Goal: Obtain resource: Download file/media

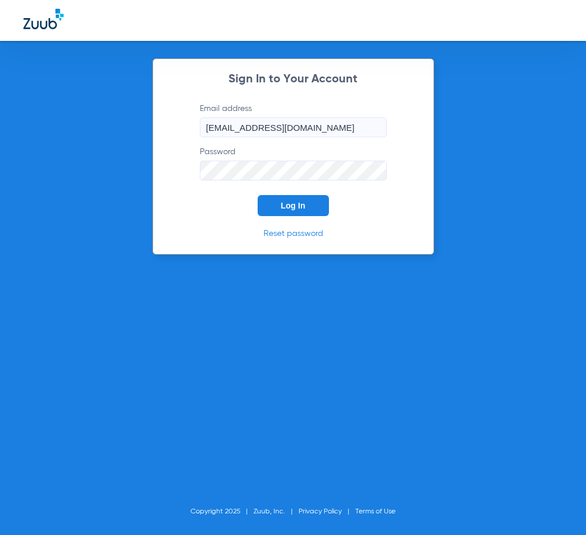
click at [290, 205] on span "Log In" at bounding box center [293, 205] width 25 height 9
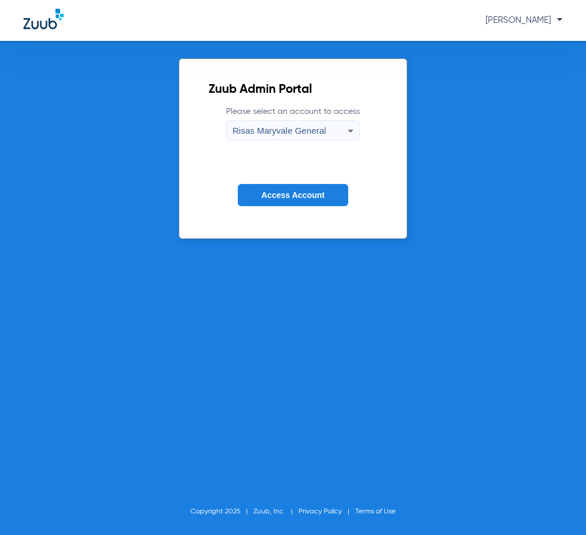
click at [293, 189] on button "Access Account" at bounding box center [293, 195] width 110 height 23
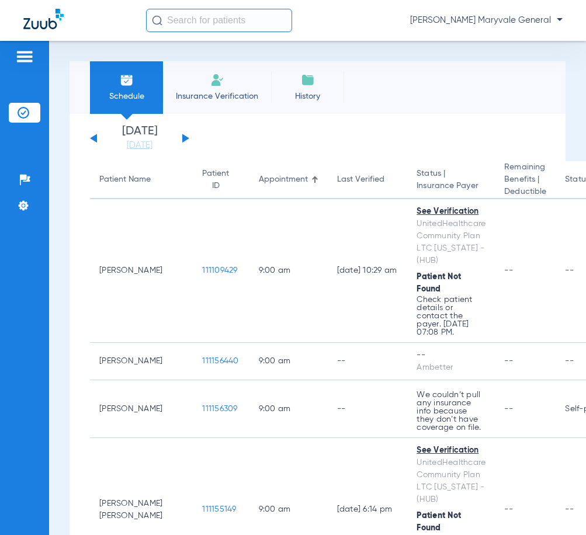
click at [227, 25] on input "text" at bounding box center [219, 20] width 146 height 23
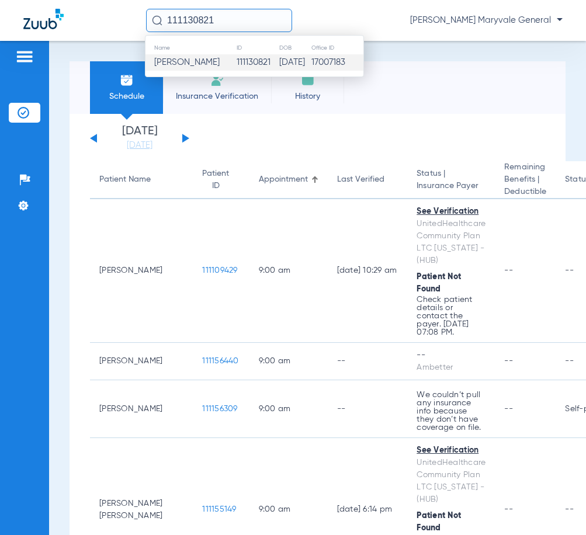
type input "111130821"
click at [238, 63] on td "111130821" at bounding box center [257, 62] width 43 height 16
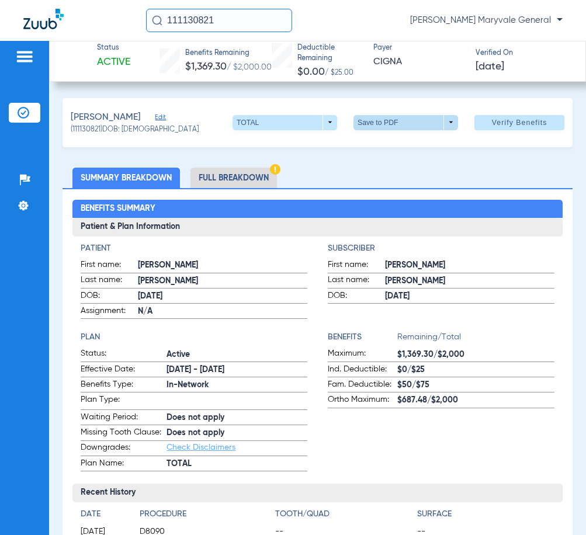
click at [392, 124] on span at bounding box center [406, 123] width 28 height 28
click at [406, 139] on button "insert_drive_file Save to PDF" at bounding box center [389, 145] width 88 height 23
drag, startPoint x: 218, startPoint y: 19, endPoint x: 136, endPoint y: 19, distance: 82.4
click at [136, 19] on div "111130821 [PERSON_NAME] Maryvale General" at bounding box center [293, 20] width 586 height 41
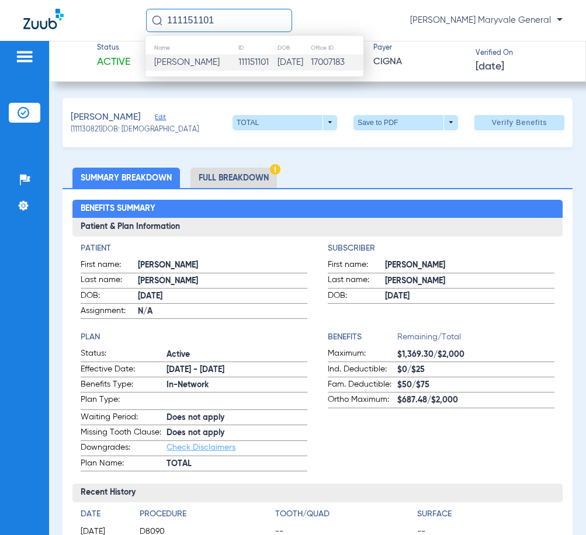
type input "111151101"
click at [220, 67] on span "[PERSON_NAME]" at bounding box center [186, 62] width 65 height 9
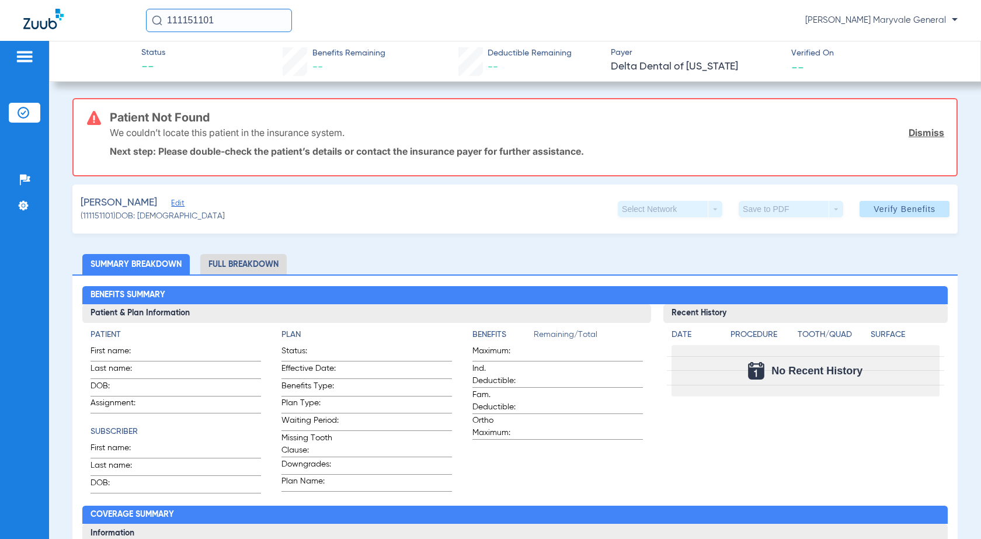
drag, startPoint x: 248, startPoint y: 18, endPoint x: 140, endPoint y: 24, distance: 108.8
click at [145, 24] on div "111151101 [PERSON_NAME] Maryvale General" at bounding box center [490, 20] width 981 height 41
